Goal: Task Accomplishment & Management: Manage account settings

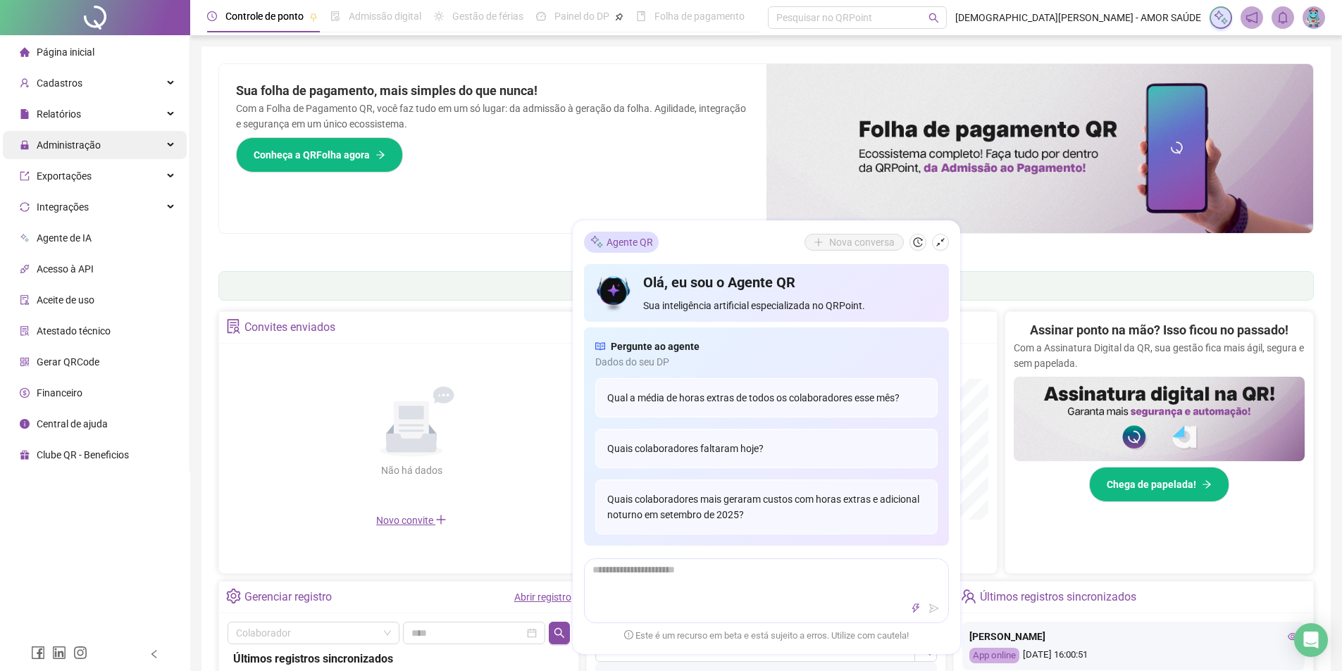
click at [167, 146] on div "Administração" at bounding box center [95, 145] width 184 height 28
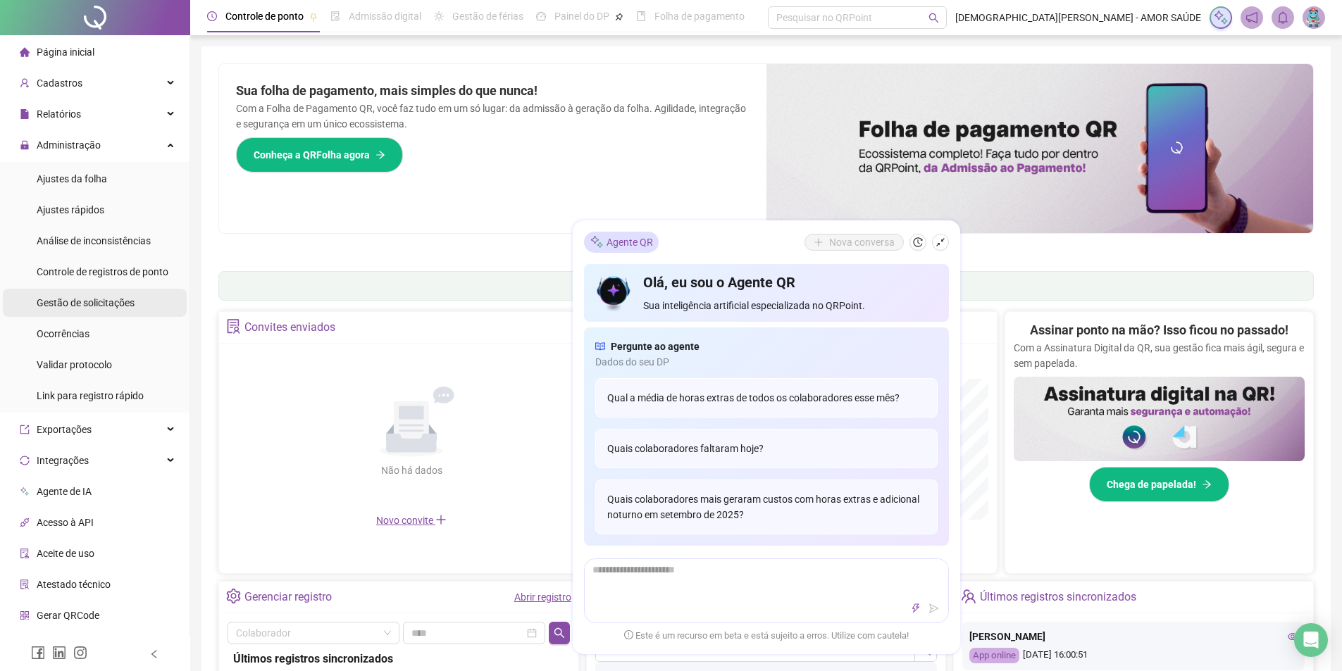
click at [78, 307] on span "Gestão de solicitações" at bounding box center [86, 302] width 98 height 11
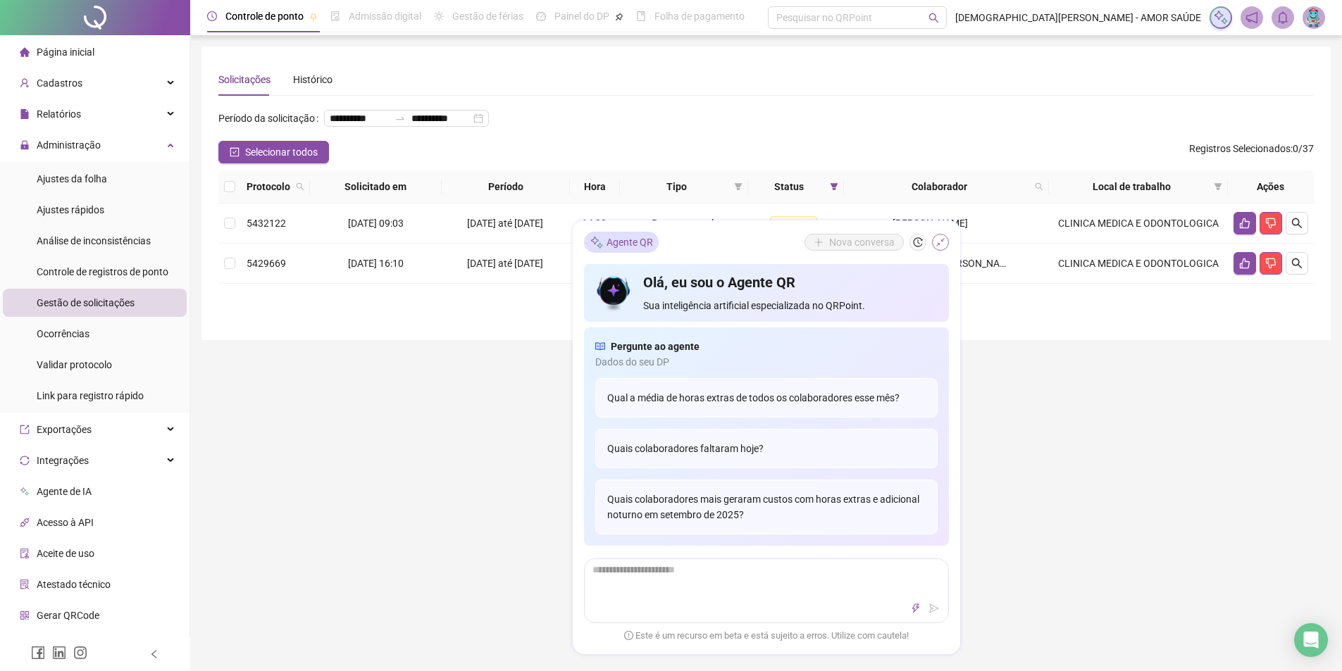
click at [946, 239] on button "button" at bounding box center [940, 242] width 17 height 17
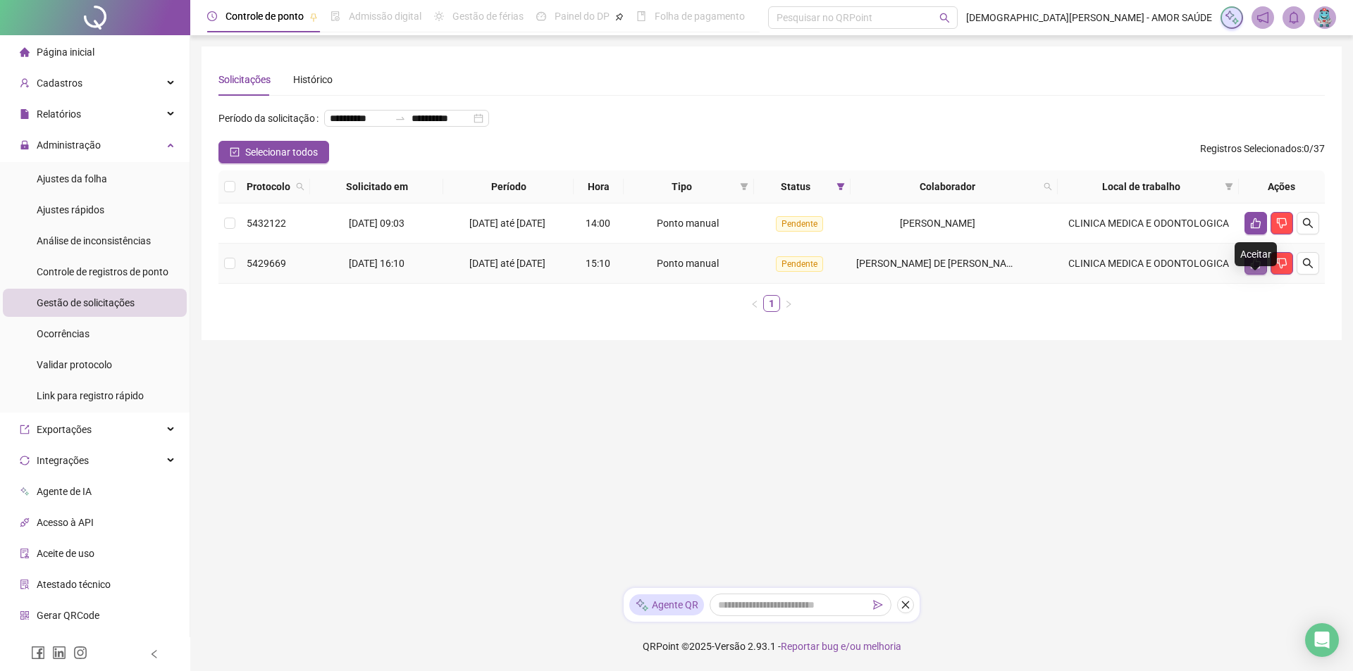
click at [1252, 269] on icon "like" at bounding box center [1256, 264] width 10 height 11
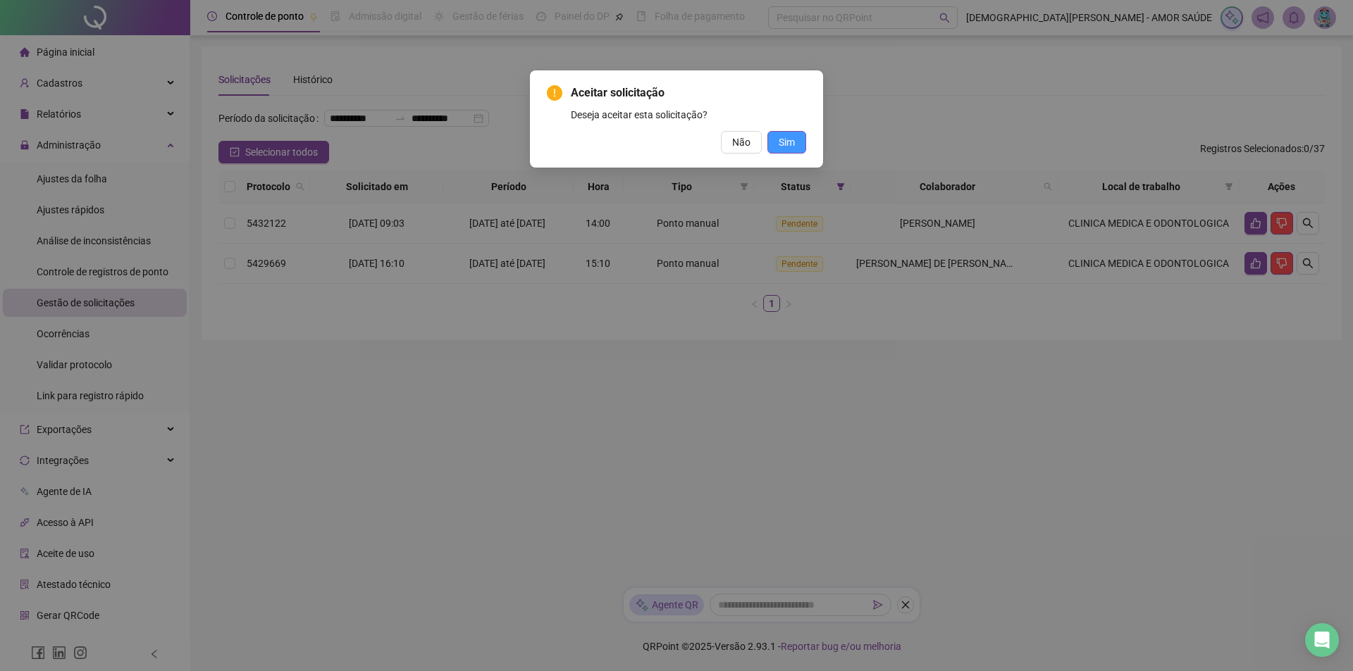
click at [791, 145] on span "Sim" at bounding box center [787, 143] width 16 height 16
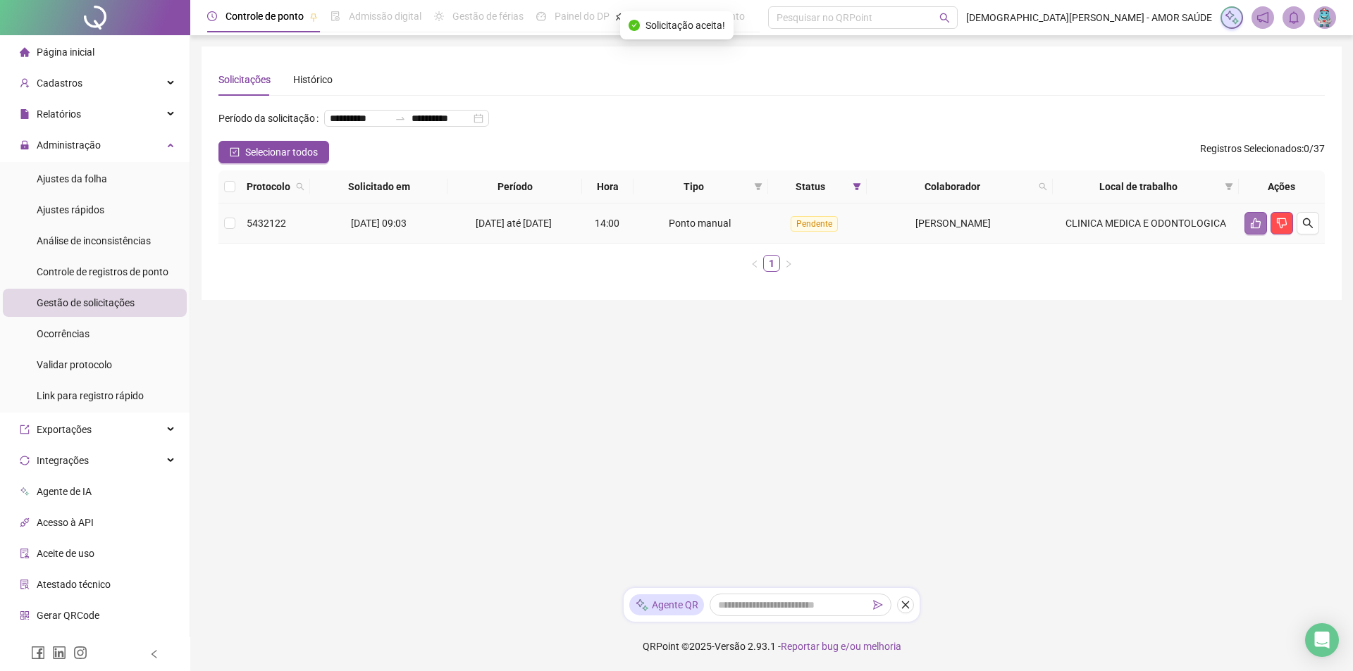
click at [1248, 235] on button "button" at bounding box center [1255, 223] width 23 height 23
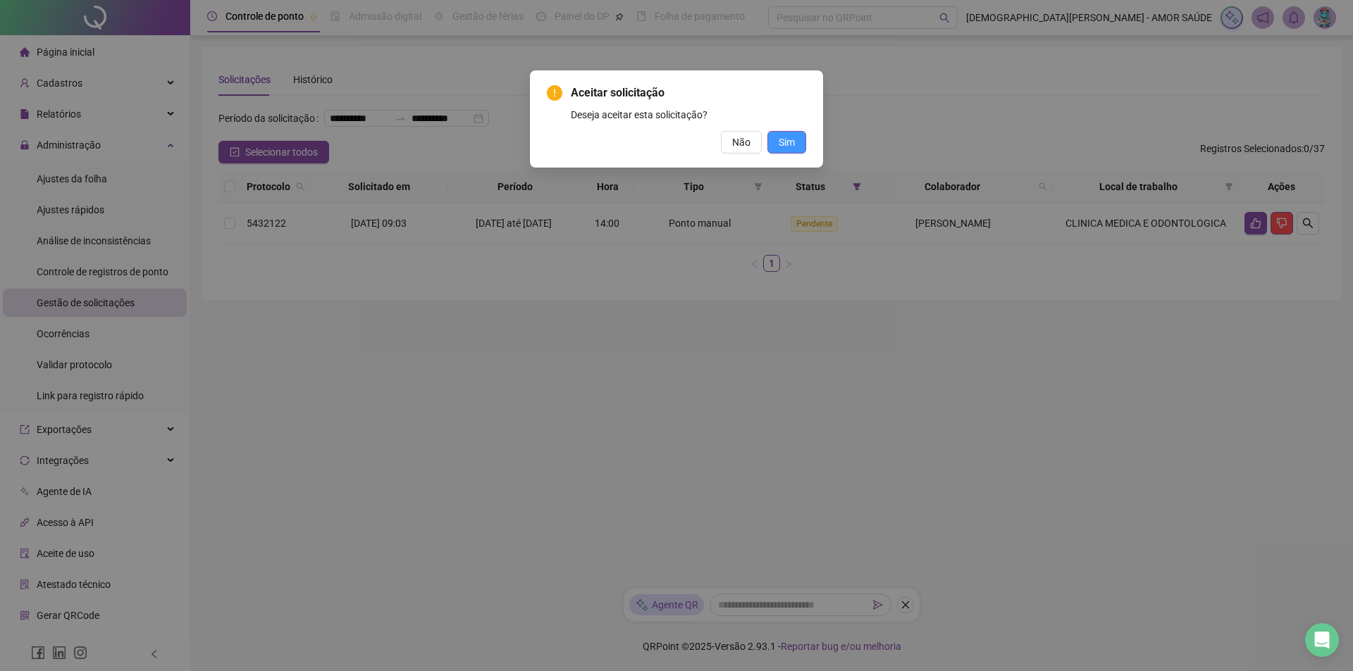
click at [786, 149] on span "Sim" at bounding box center [787, 143] width 16 height 16
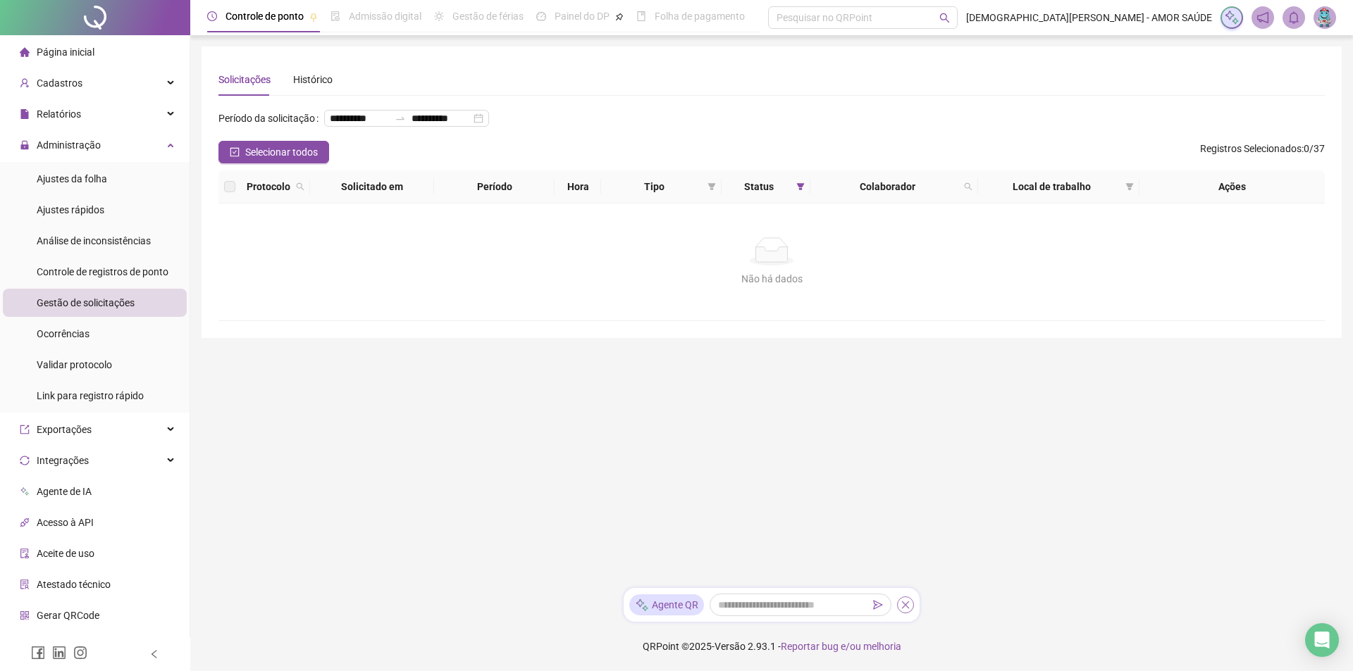
click at [907, 608] on icon "close" at bounding box center [905, 605] width 10 height 10
